Goal: Transaction & Acquisition: Obtain resource

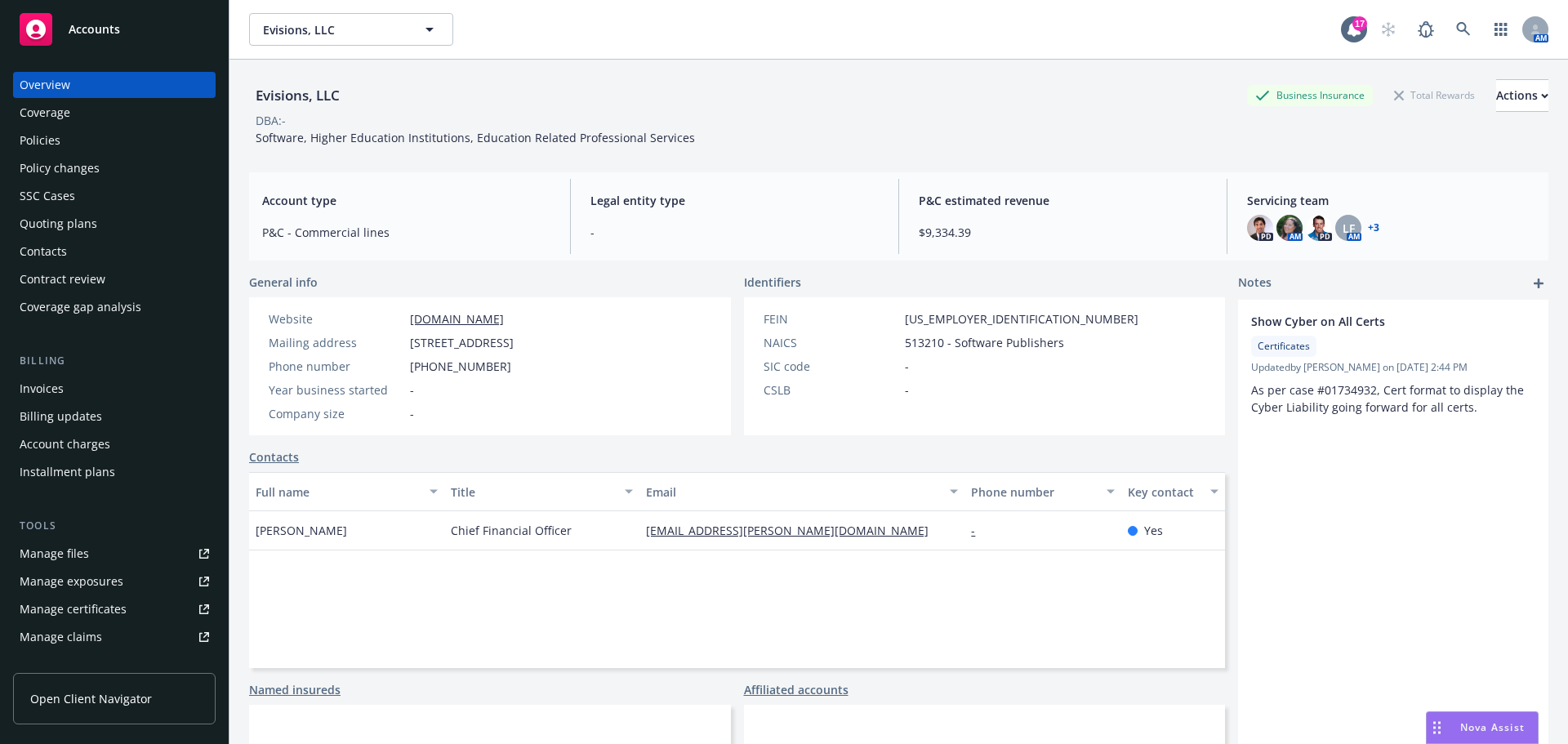
click at [59, 140] on div "Policies" at bounding box center [115, 141] width 190 height 26
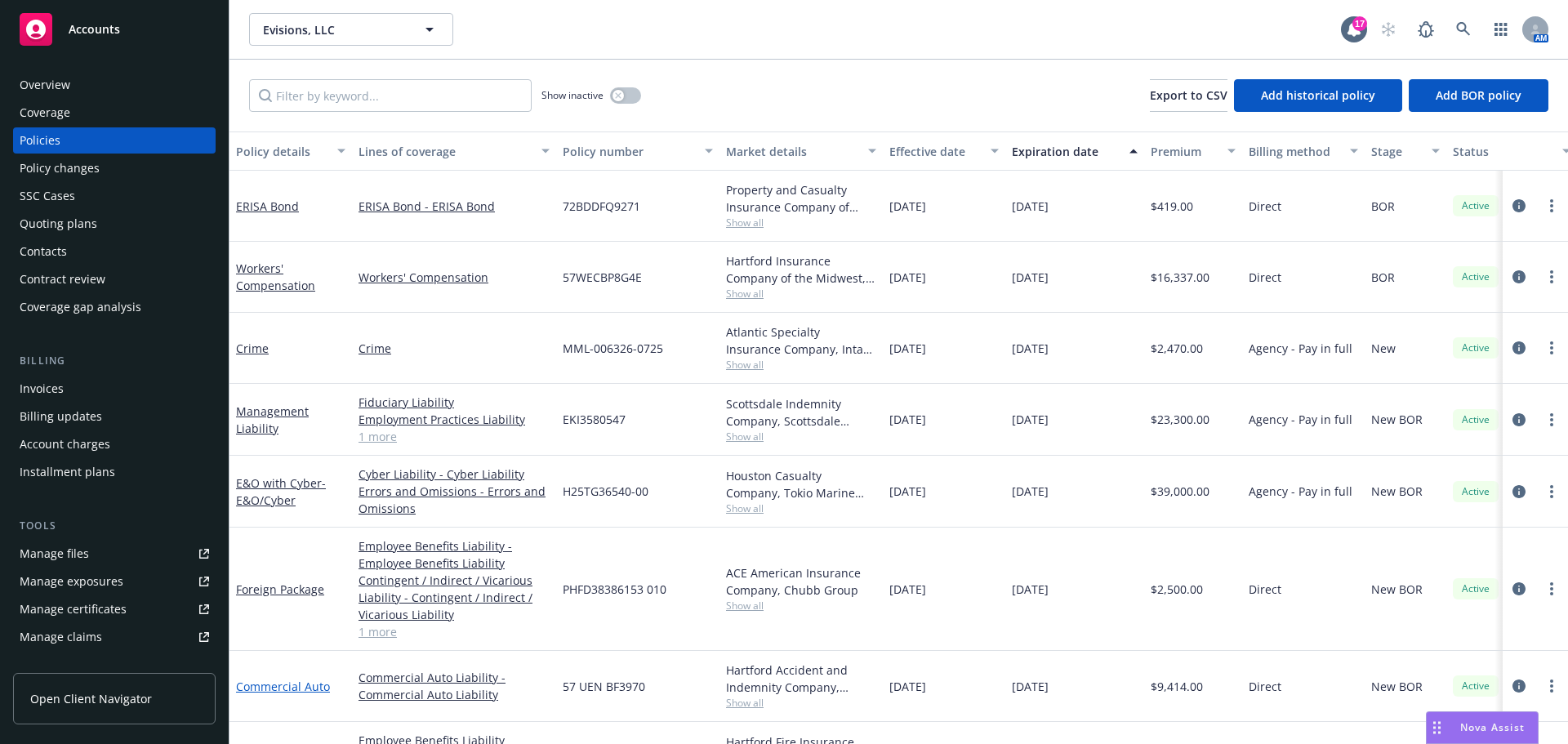
scroll to position [193, 0]
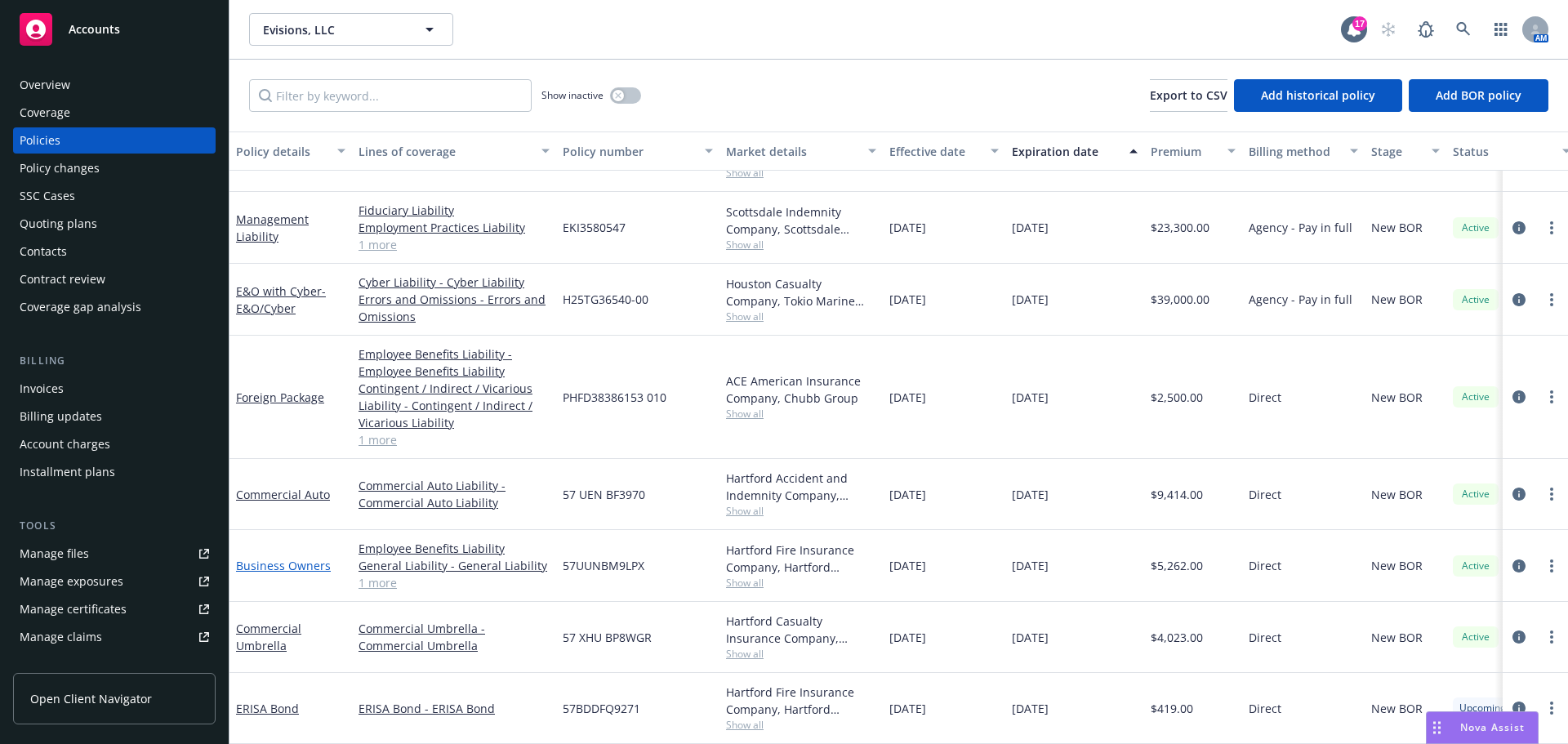
click at [296, 563] on link "Business Owners" at bounding box center [284, 566] width 95 height 16
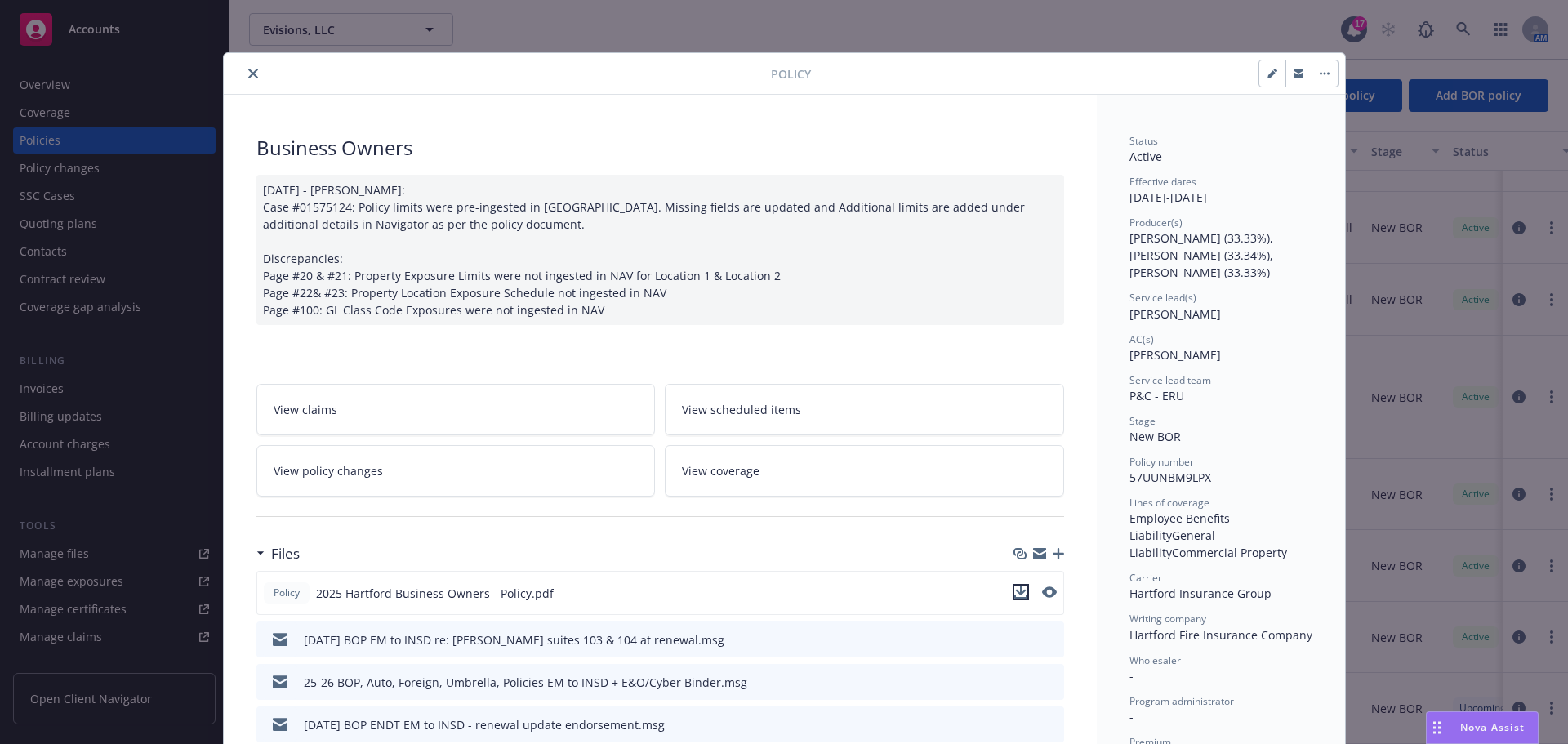
click at [1015, 593] on icon "download file" at bounding box center [1021, 591] width 13 height 13
click at [252, 72] on button "close" at bounding box center [253, 73] width 20 height 20
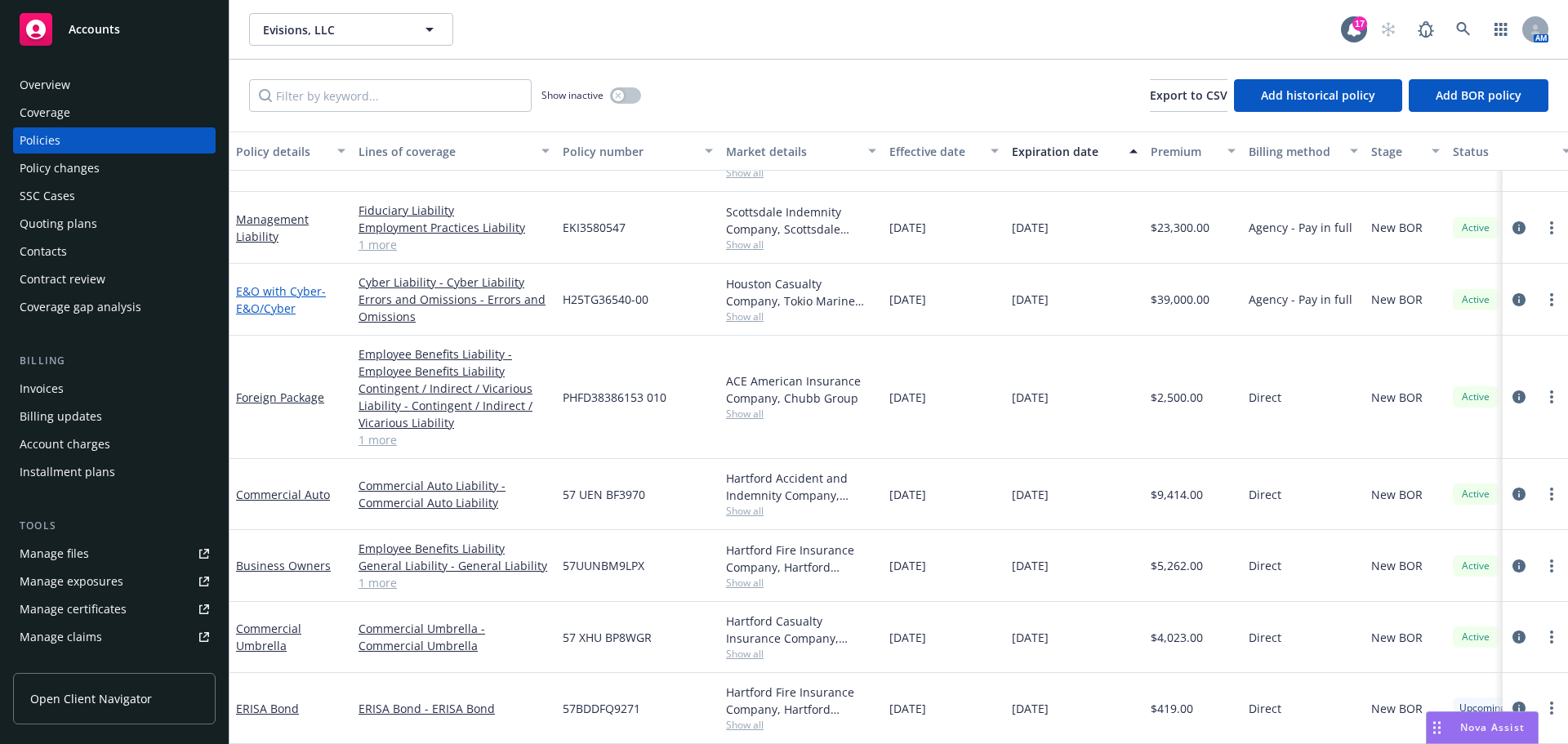
click at [290, 294] on span "- E&O/Cyber" at bounding box center [281, 300] width 90 height 33
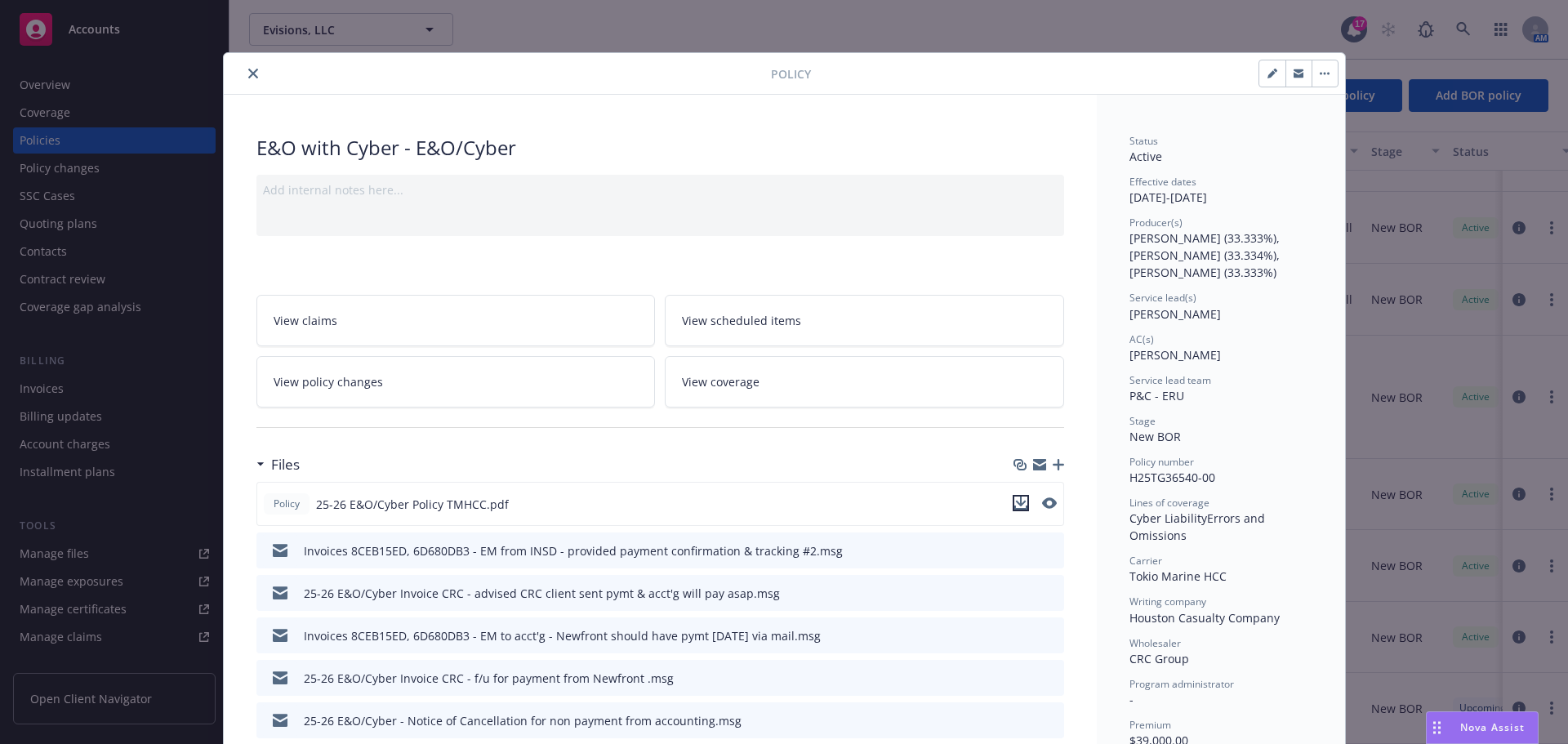
click at [1015, 503] on icon "download file" at bounding box center [1021, 503] width 13 height 13
click at [248, 72] on icon "close" at bounding box center [253, 73] width 9 height 9
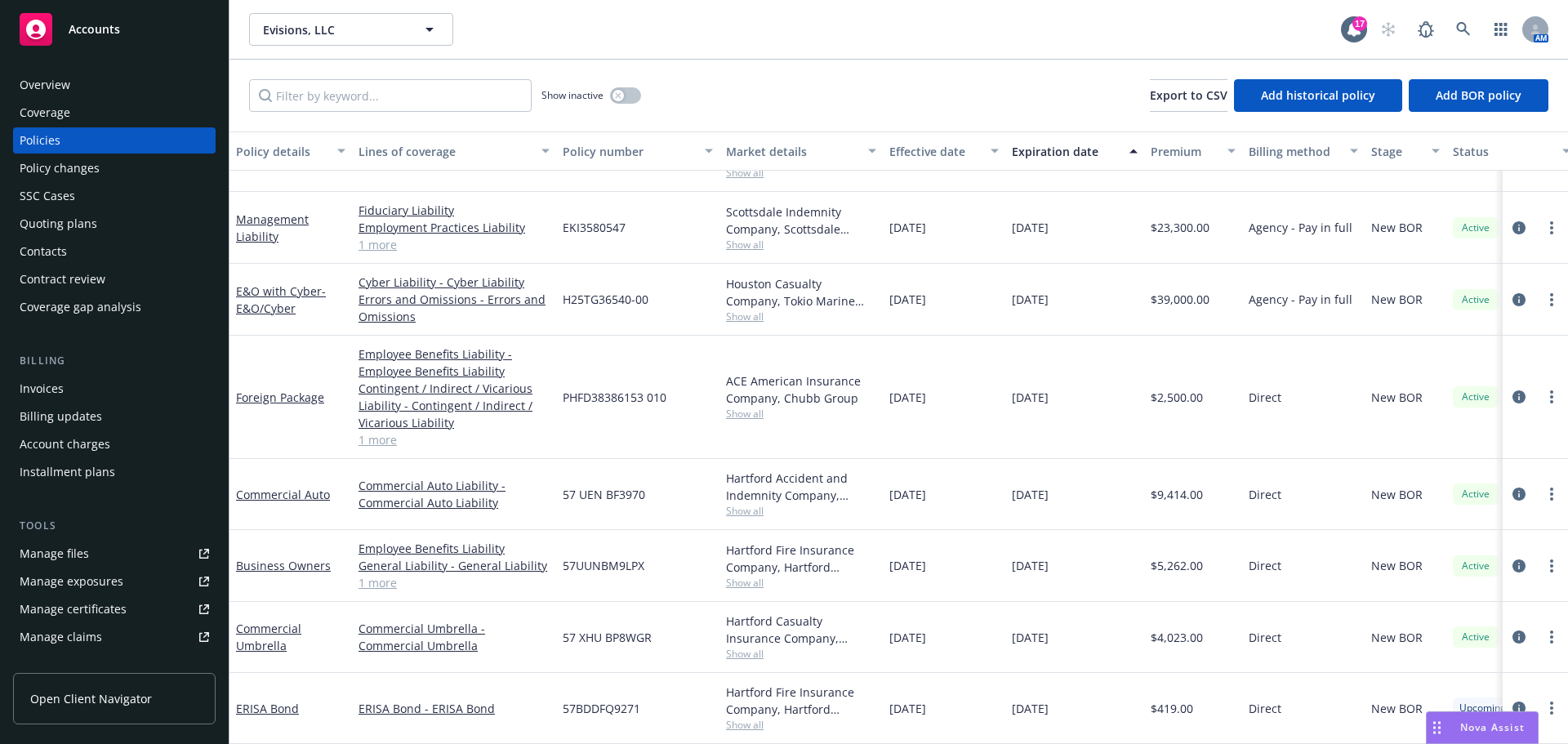
drag, startPoint x: 1490, startPoint y: 732, endPoint x: 1463, endPoint y: 723, distance: 28.5
click at [1489, 732] on span "Nova Assist" at bounding box center [1492, 728] width 65 height 14
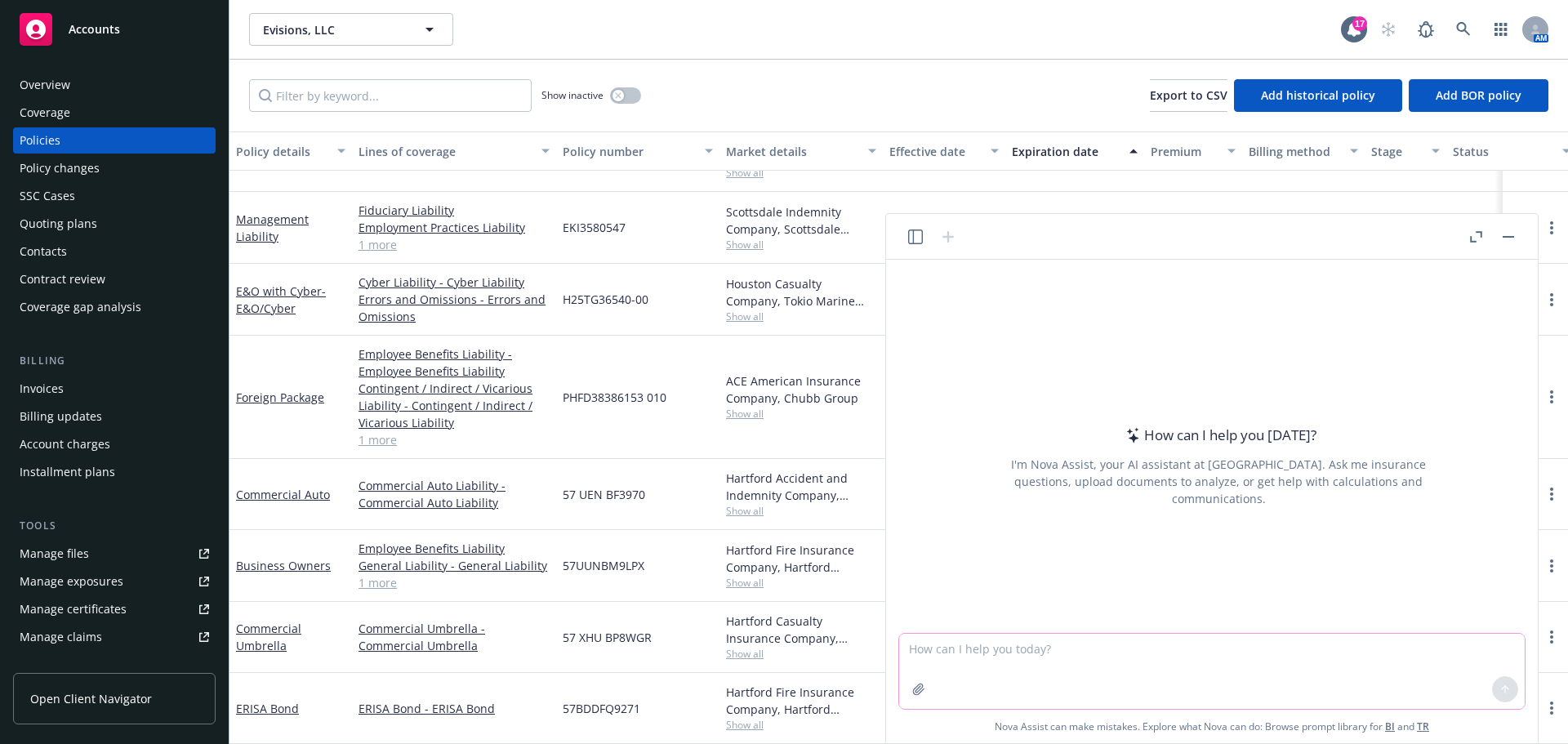
click at [921, 652] on textarea at bounding box center [1212, 671] width 626 height 75
click at [977, 647] on textarea "say better:" at bounding box center [1212, 671] width 626 height 75
paste textarea "Your insurance policies meet all insurance requirements noted below. Let us kno…"
type textarea "say better: Your insurance policies meet all insurance requirements noted below…"
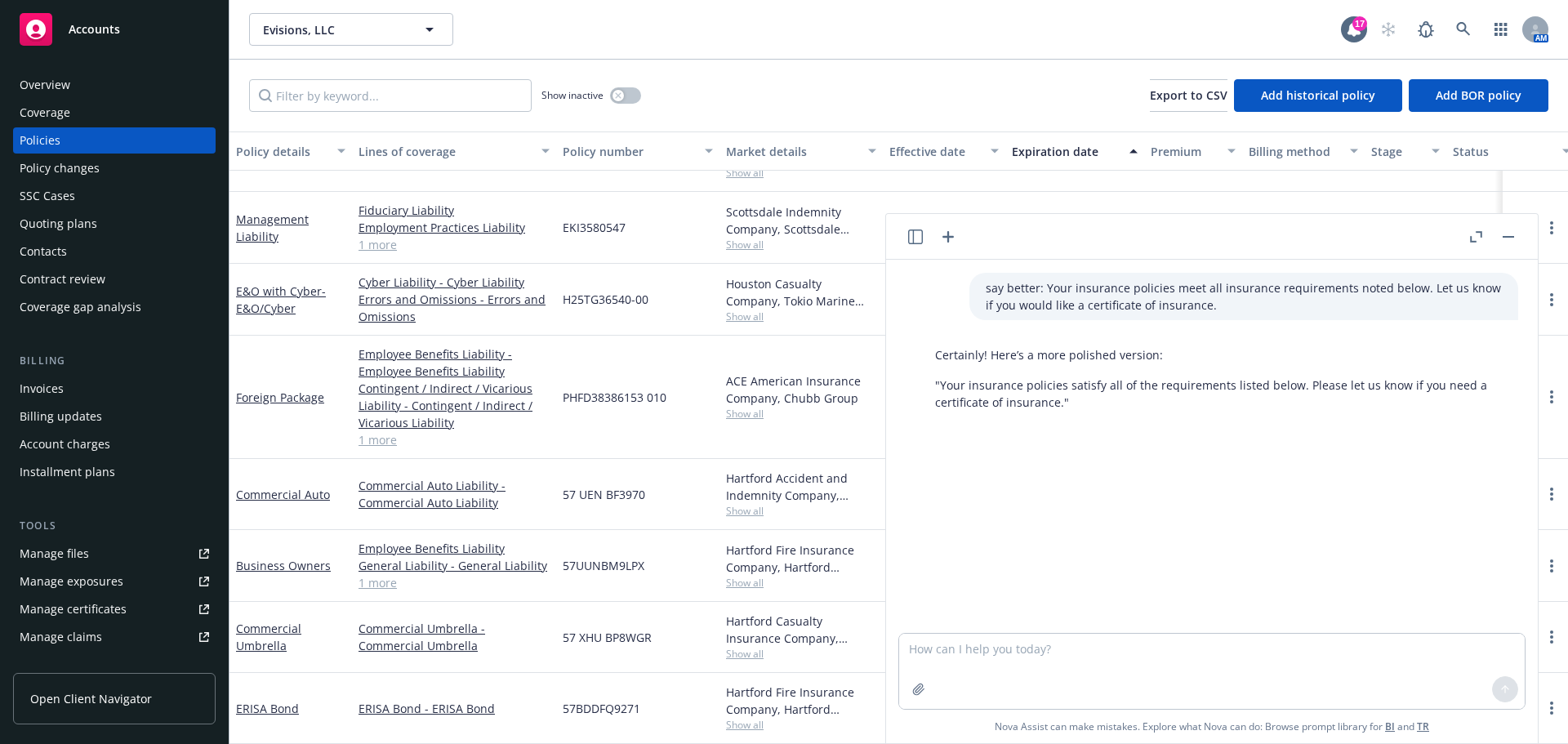
drag, startPoint x: 1509, startPoint y: 231, endPoint x: 1440, endPoint y: 221, distance: 69.7
click at [1508, 231] on button "button" at bounding box center [1509, 236] width 20 height 20
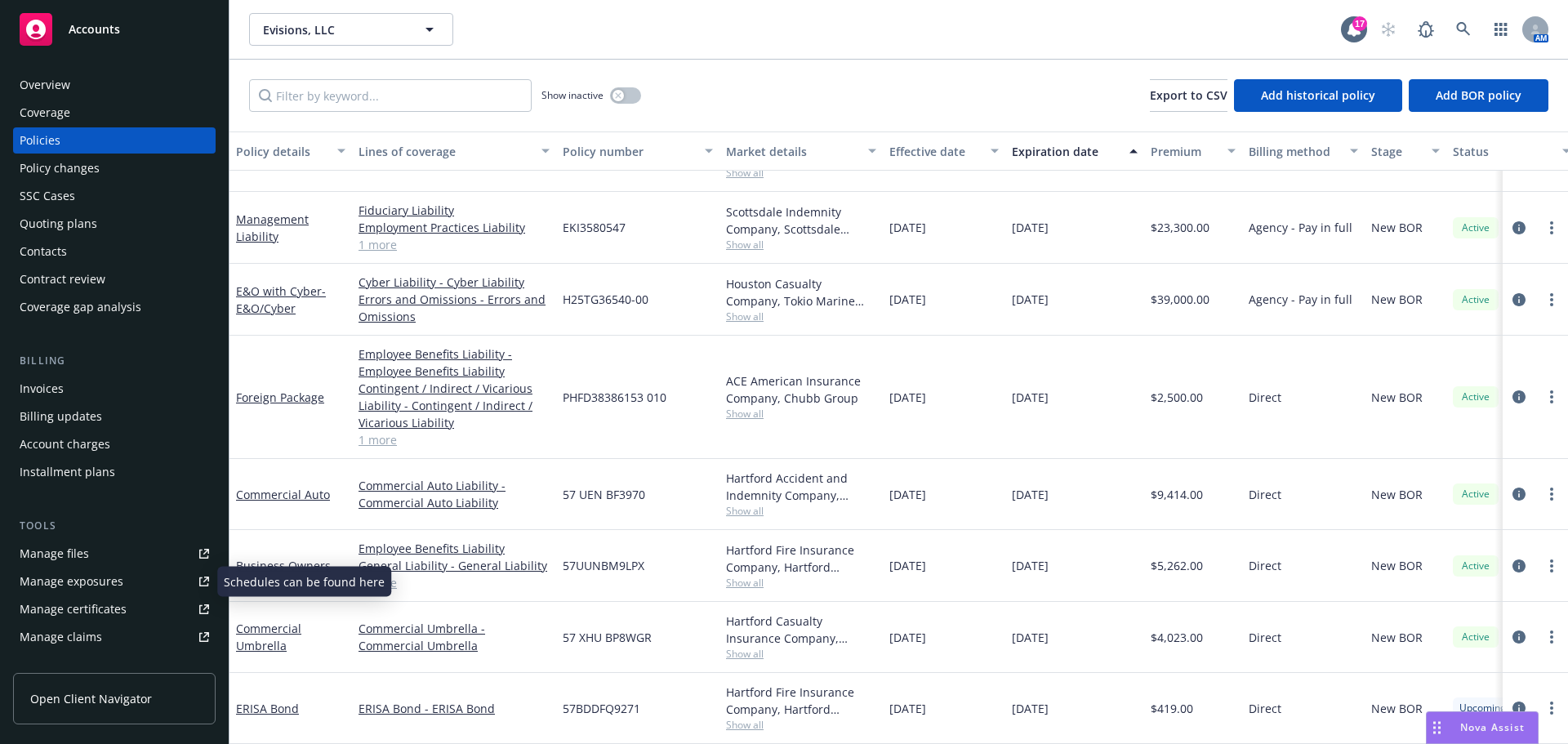
click at [39, 553] on div "Manage files" at bounding box center [54, 553] width 70 height 26
